Goal: Understand site structure: Understand site structure

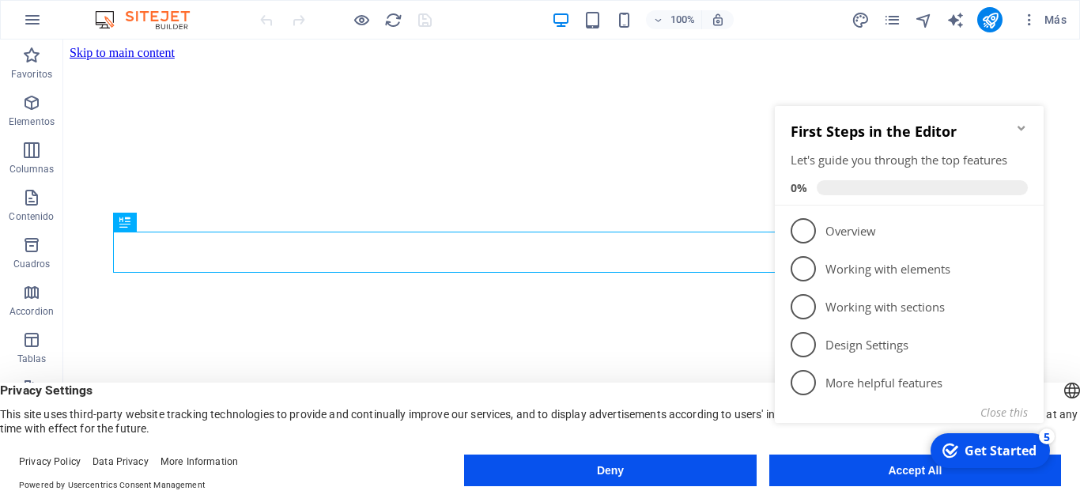
click div "checkmark Get Started 5 First Steps in the Editor Let's guide you through the t…"
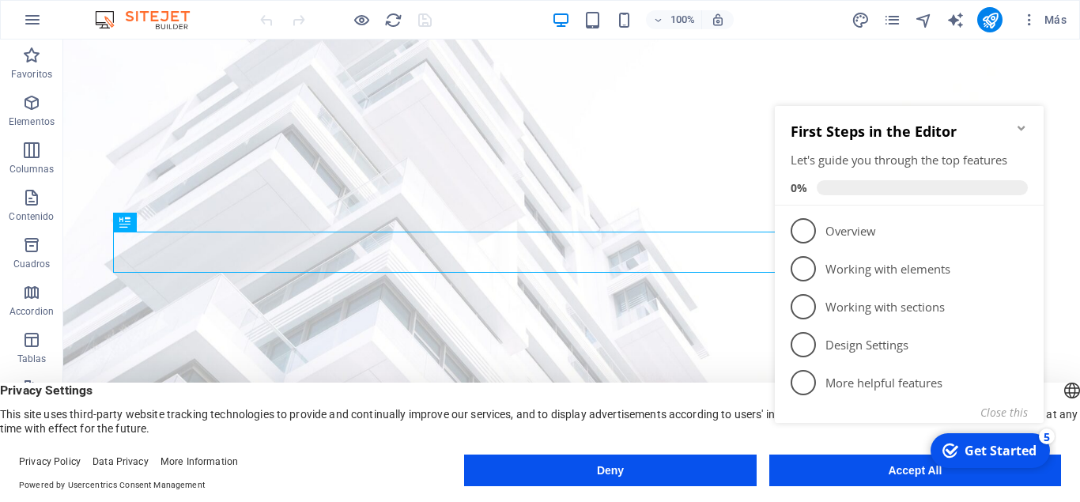
click div "checkmark Get Started 5 First Steps in the Editor Let's guide you through the t…"
click at [1019, 123] on icon "Minimize checklist" at bounding box center [1021, 128] width 13 height 13
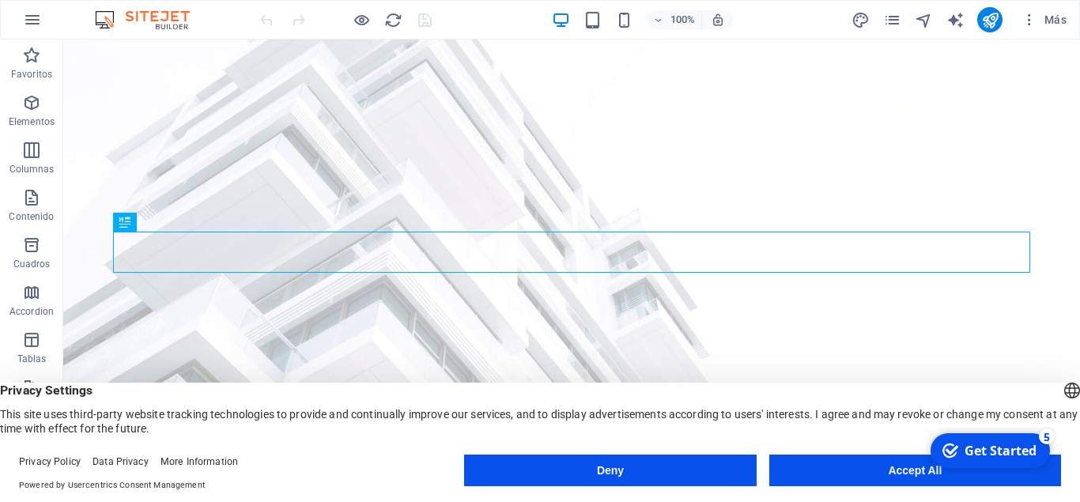
click at [880, 467] on button "Accept All" at bounding box center [915, 471] width 292 height 32
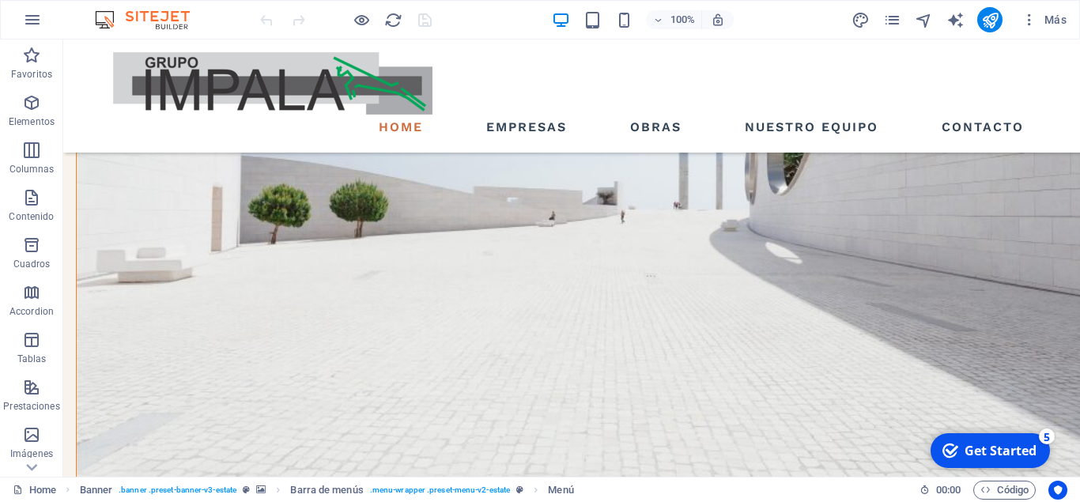
scroll to position [1822, 0]
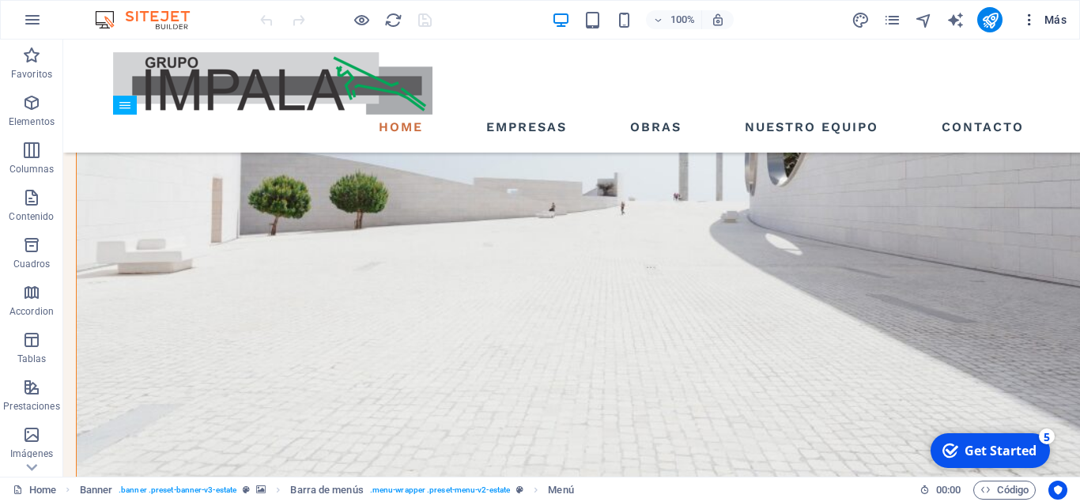
click at [1027, 17] on icon "button" at bounding box center [1030, 20] width 16 height 16
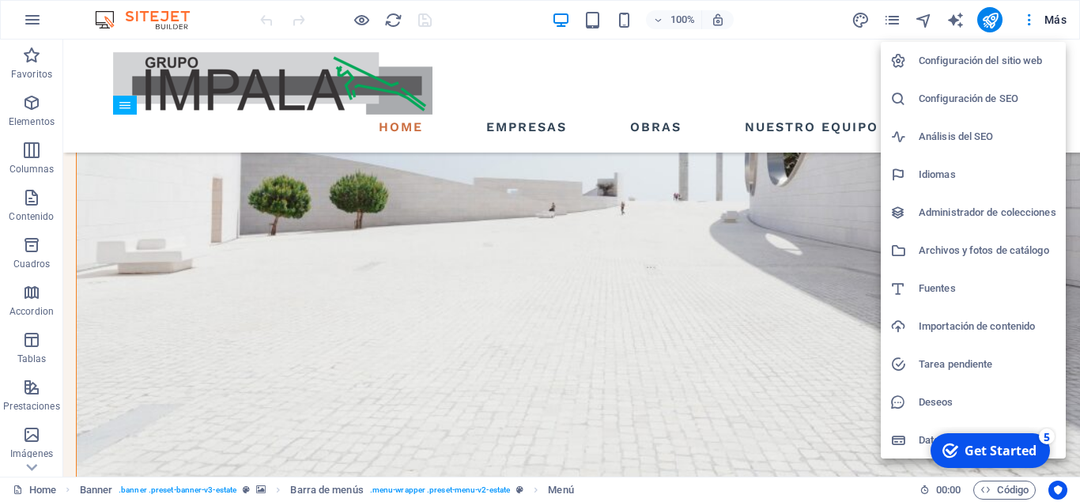
click at [618, 66] on div at bounding box center [540, 251] width 1080 height 502
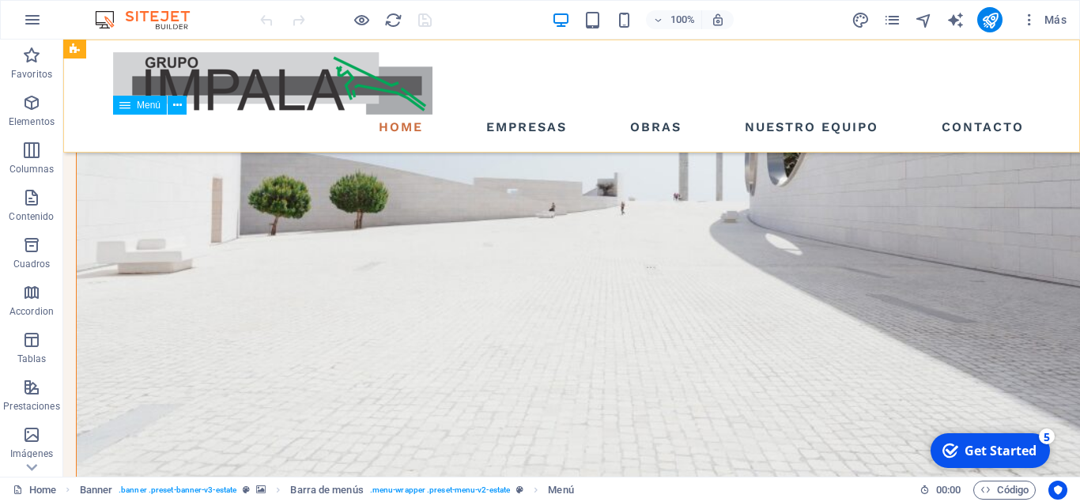
click at [522, 131] on nav "Home EMPRESAS OBRAS NUESTRO EQUIPO CONTACTO" at bounding box center [571, 127] width 917 height 25
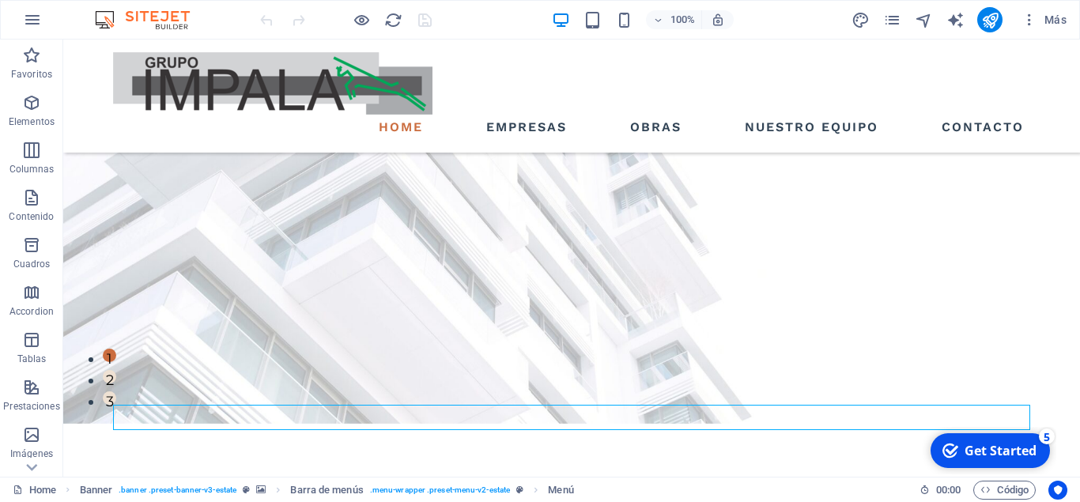
scroll to position [0, 0]
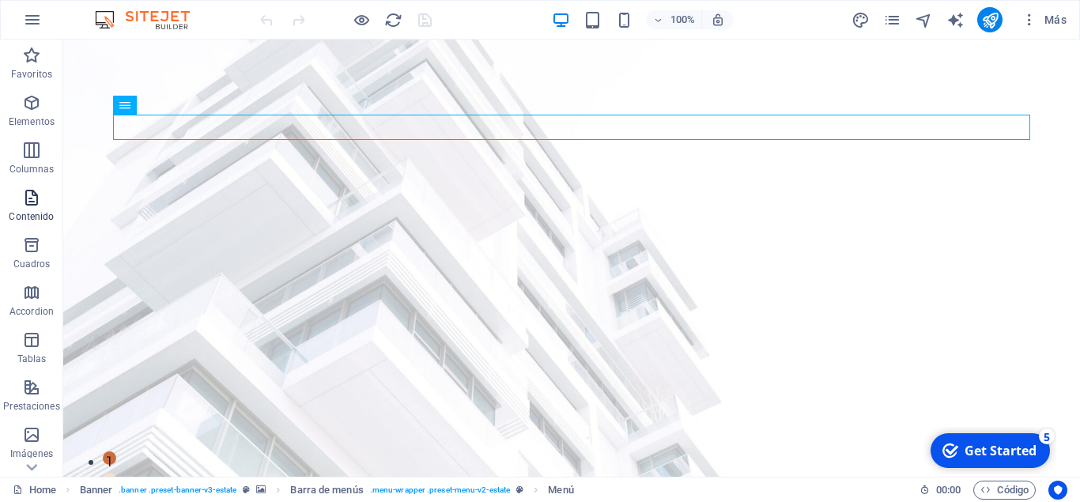
click at [36, 210] on p "Contenido" at bounding box center [31, 216] width 45 height 13
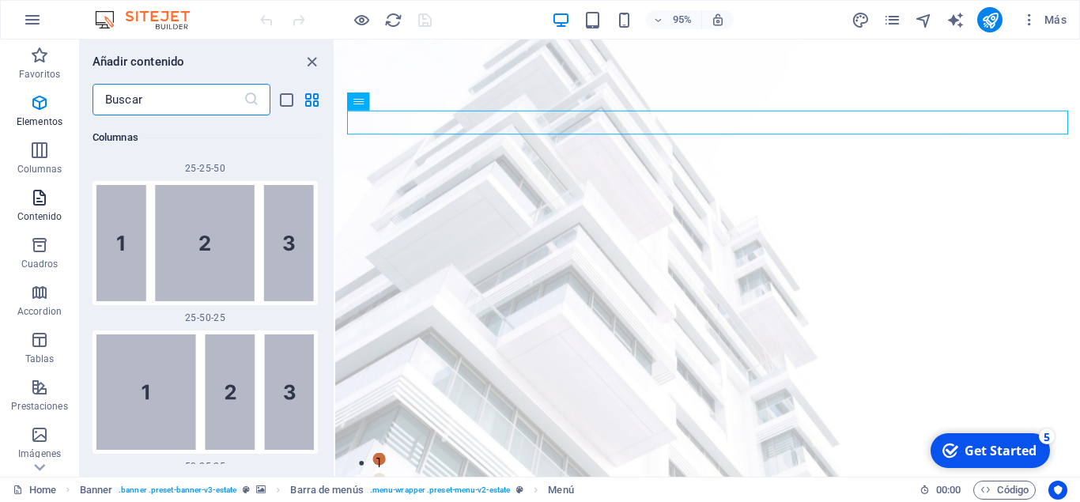
scroll to position [2774, 0]
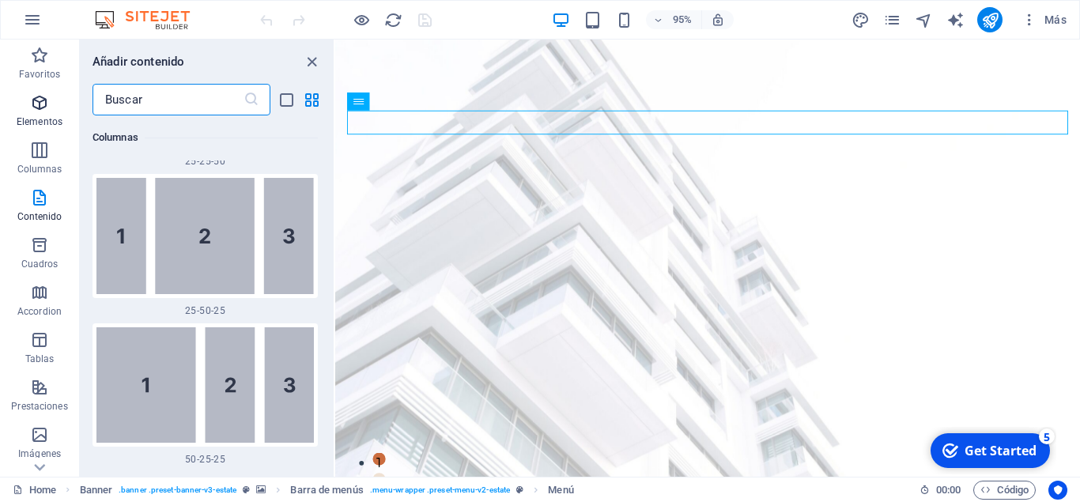
click at [37, 105] on icon "button" at bounding box center [39, 102] width 19 height 19
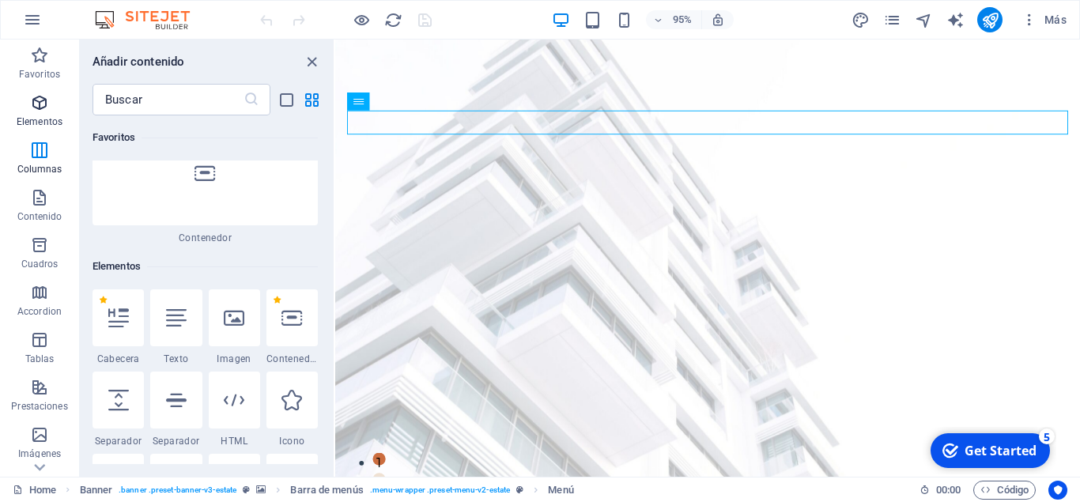
scroll to position [168, 0]
click at [311, 62] on icon "close panel" at bounding box center [312, 62] width 18 height 18
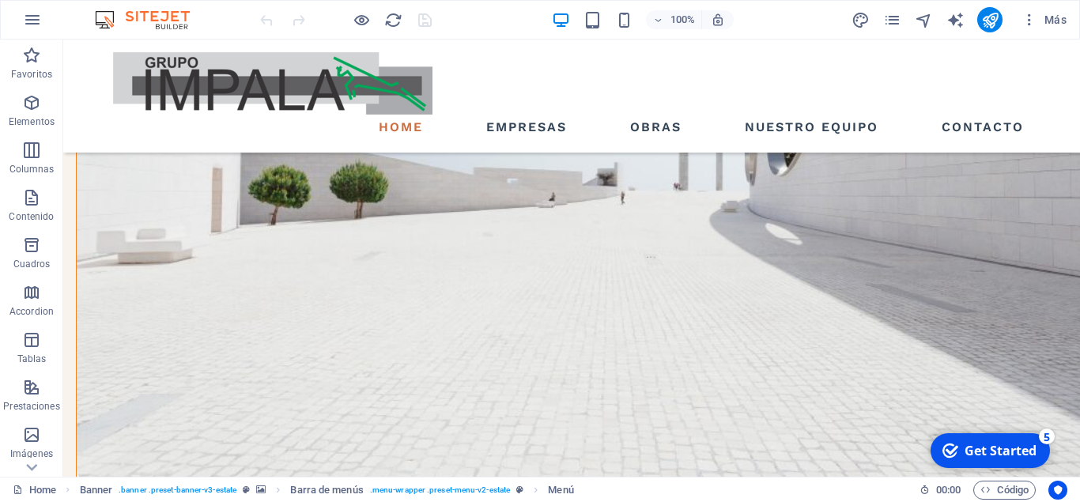
scroll to position [1849, 0]
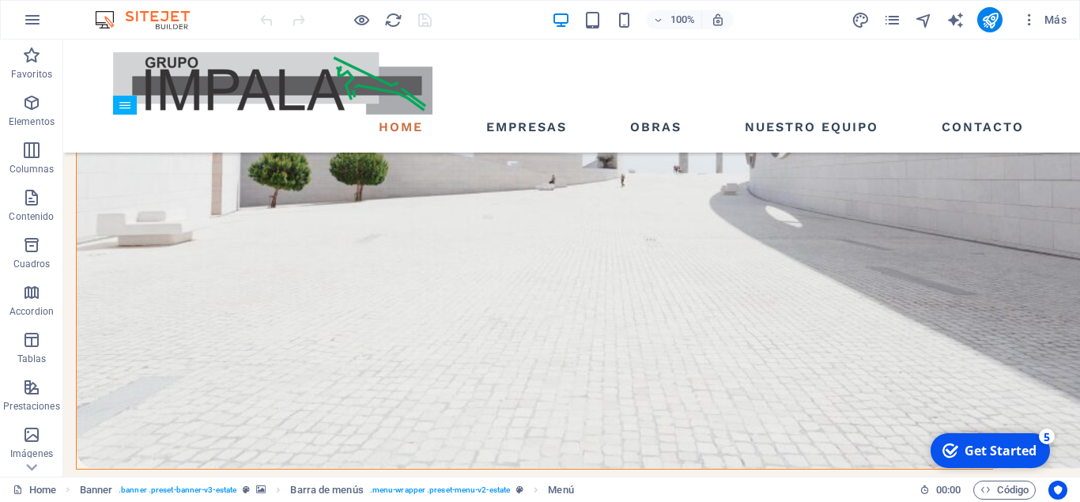
drag, startPoint x: 1079, startPoint y: 66, endPoint x: 1079, endPoint y: 287, distance: 220.6
